Goal: Information Seeking & Learning: Understand process/instructions

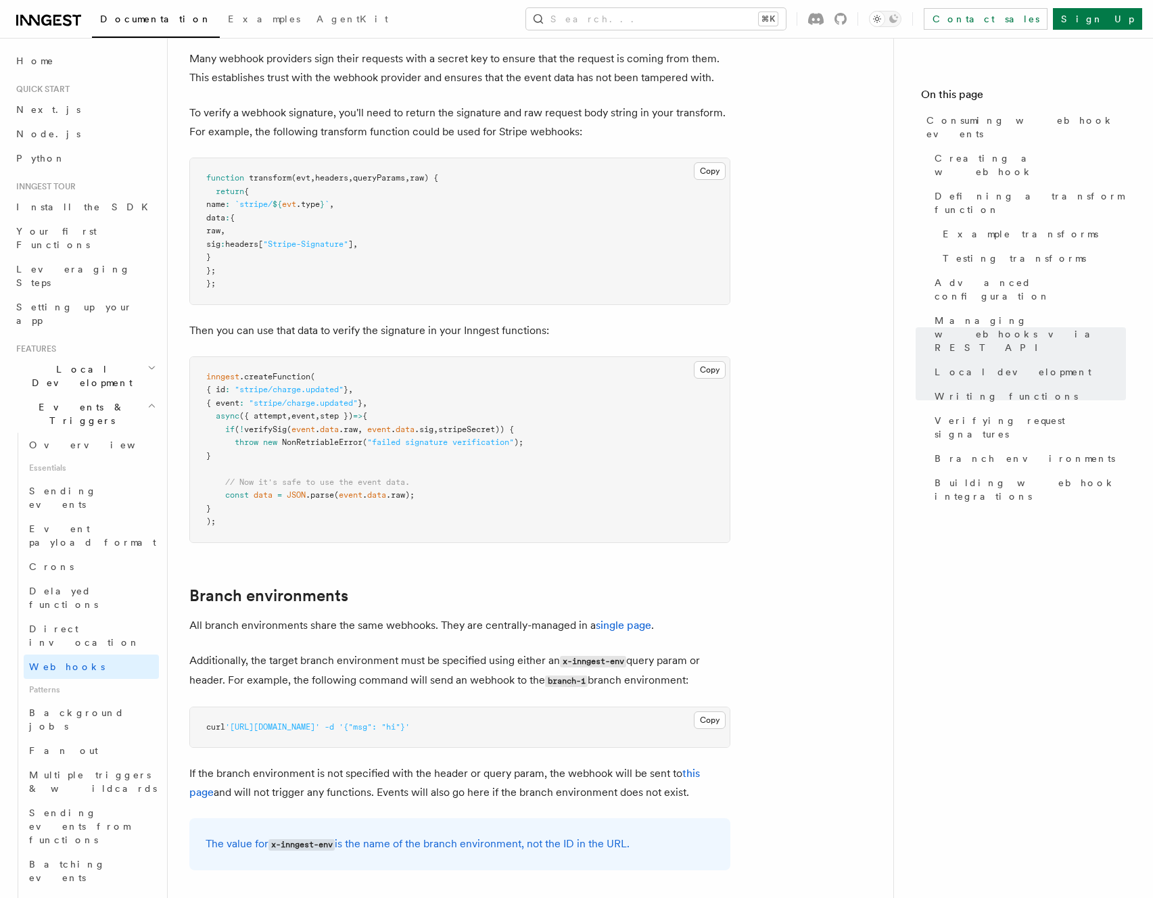
scroll to position [4038, 0]
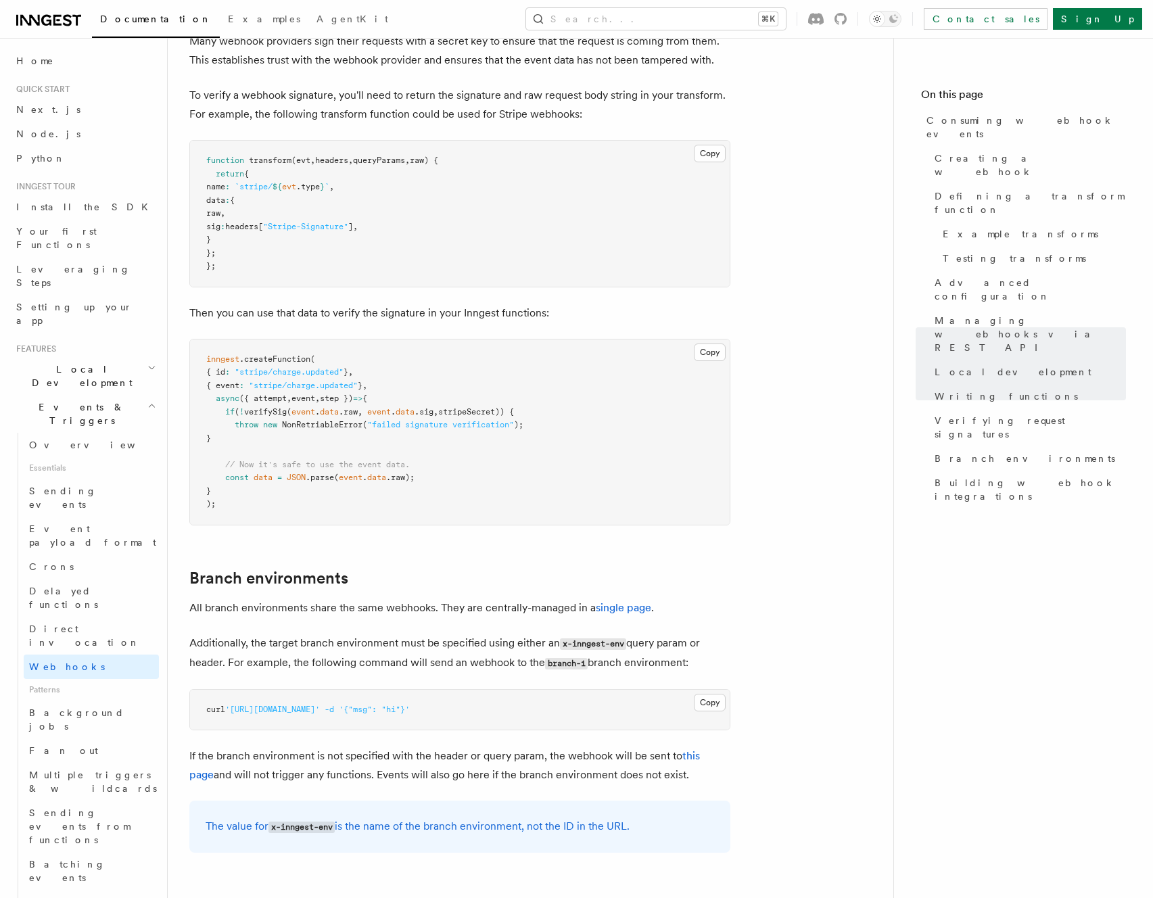
click at [388, 633] on p "Additionally, the target branch environment must be specified using either an x…" at bounding box center [459, 652] width 541 height 39
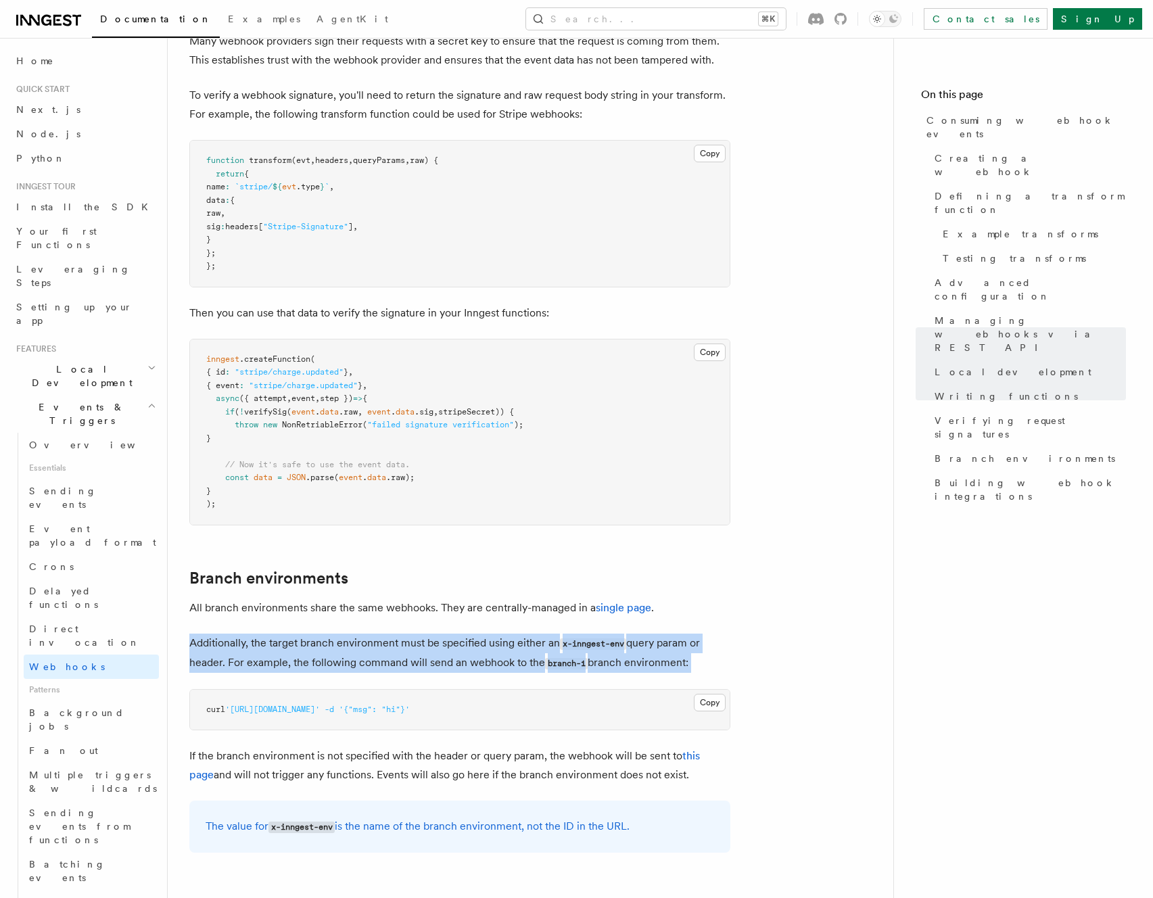
click at [388, 633] on p "Additionally, the target branch environment must be specified using either an x…" at bounding box center [459, 652] width 541 height 39
click at [429, 633] on p "Additionally, the target branch environment must be specified using either an x…" at bounding box center [459, 652] width 541 height 39
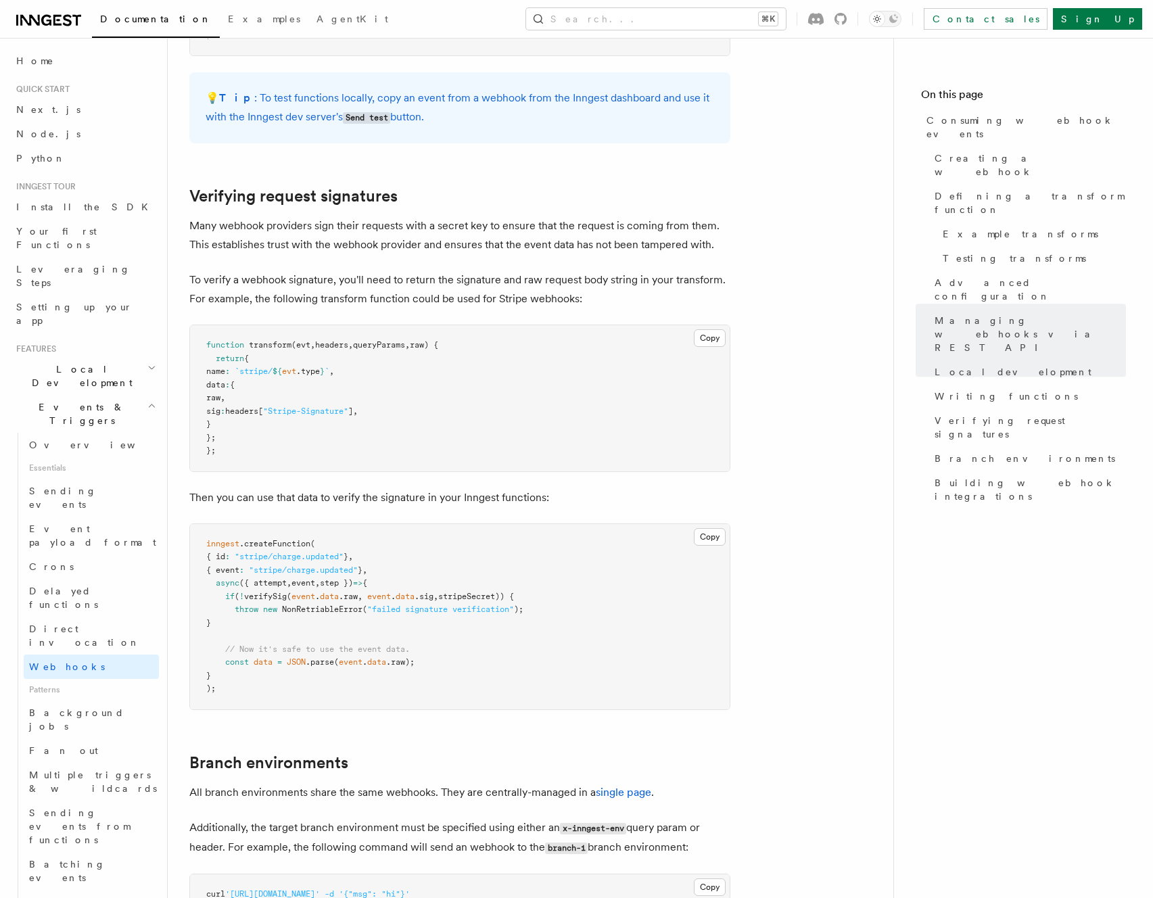
scroll to position [4288, 0]
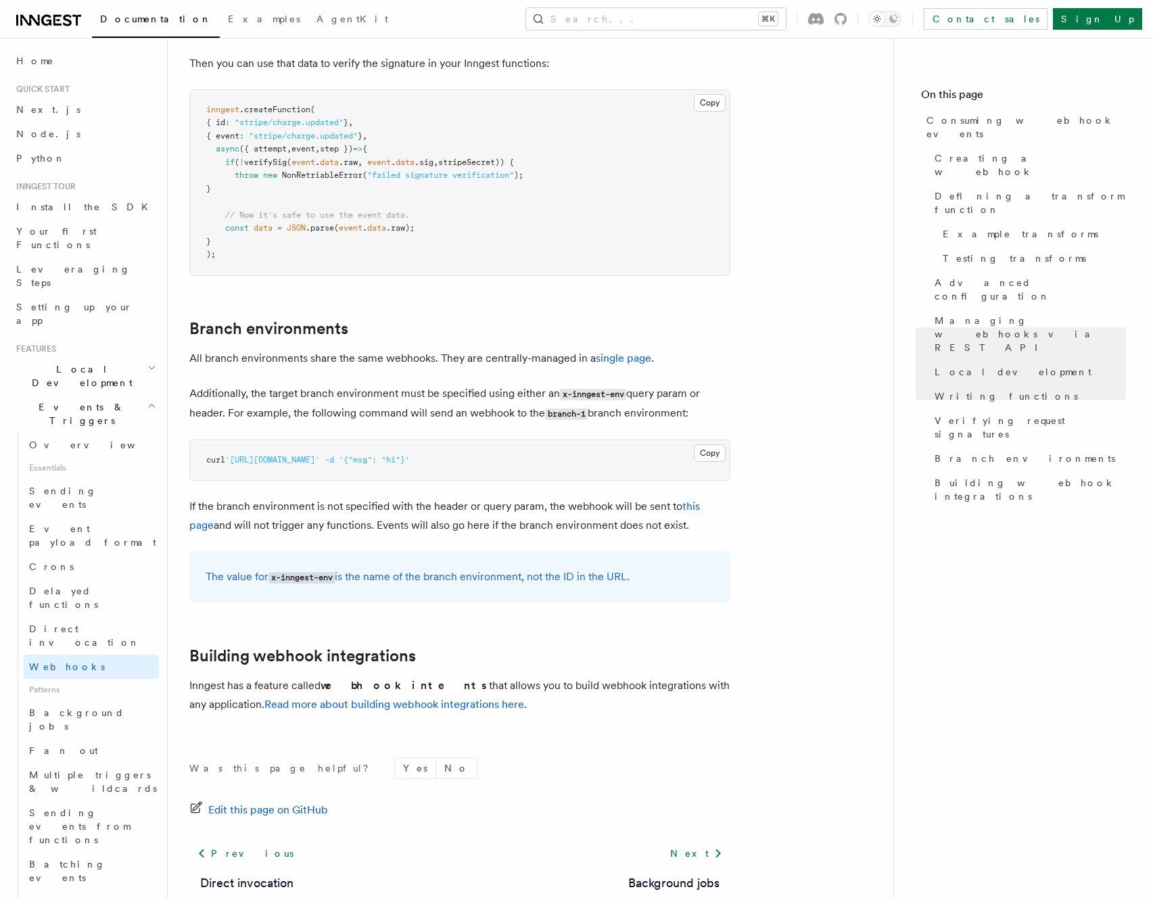
click at [500, 384] on p "Additionally, the target branch environment must be specified using either an x…" at bounding box center [459, 403] width 541 height 39
click at [631, 352] on link "single page" at bounding box center [623, 358] width 55 height 13
